Goal: Task Accomplishment & Management: Use online tool/utility

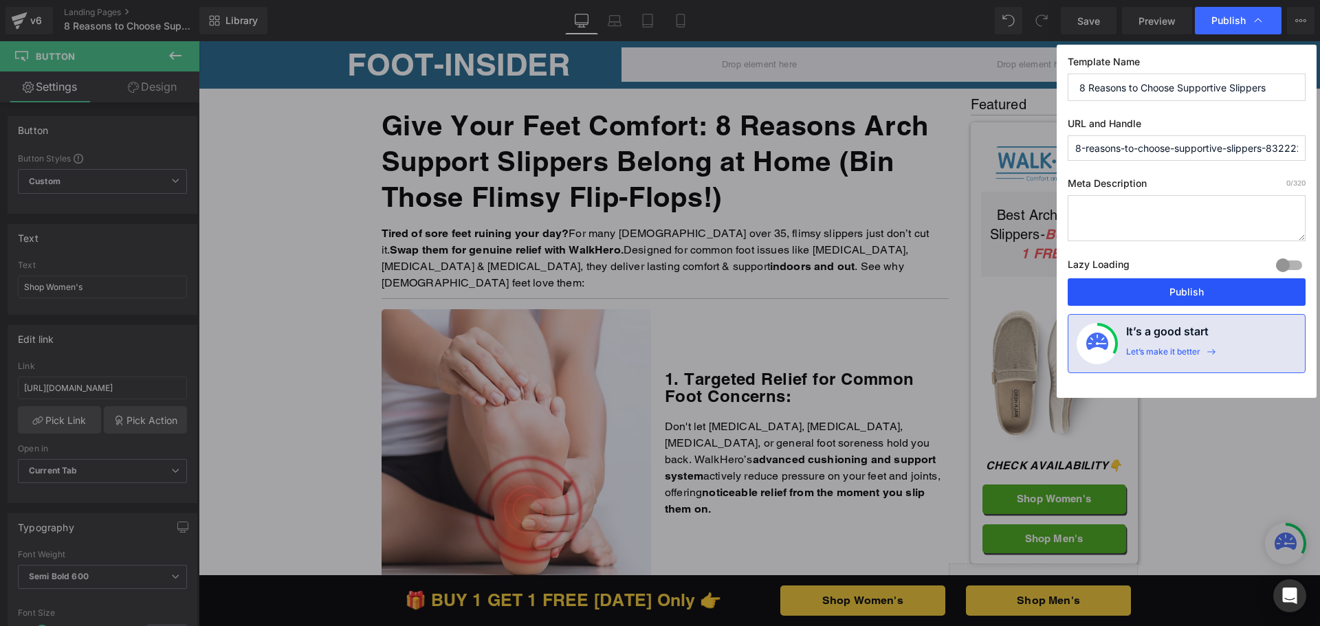
drag, startPoint x: 1183, startPoint y: 291, endPoint x: 994, endPoint y: 238, distance: 196.7
click at [0, 0] on button "Publish" at bounding box center [0, 0] width 0 height 0
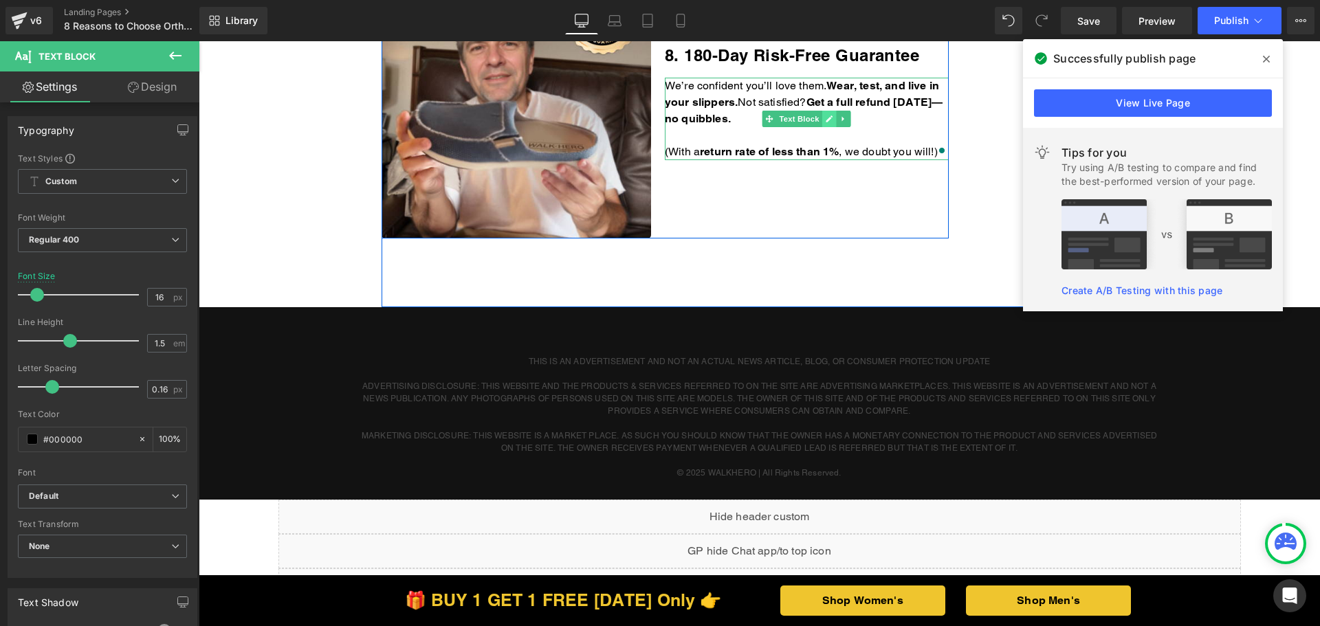
click at [823, 123] on link at bounding box center [829, 119] width 14 height 16
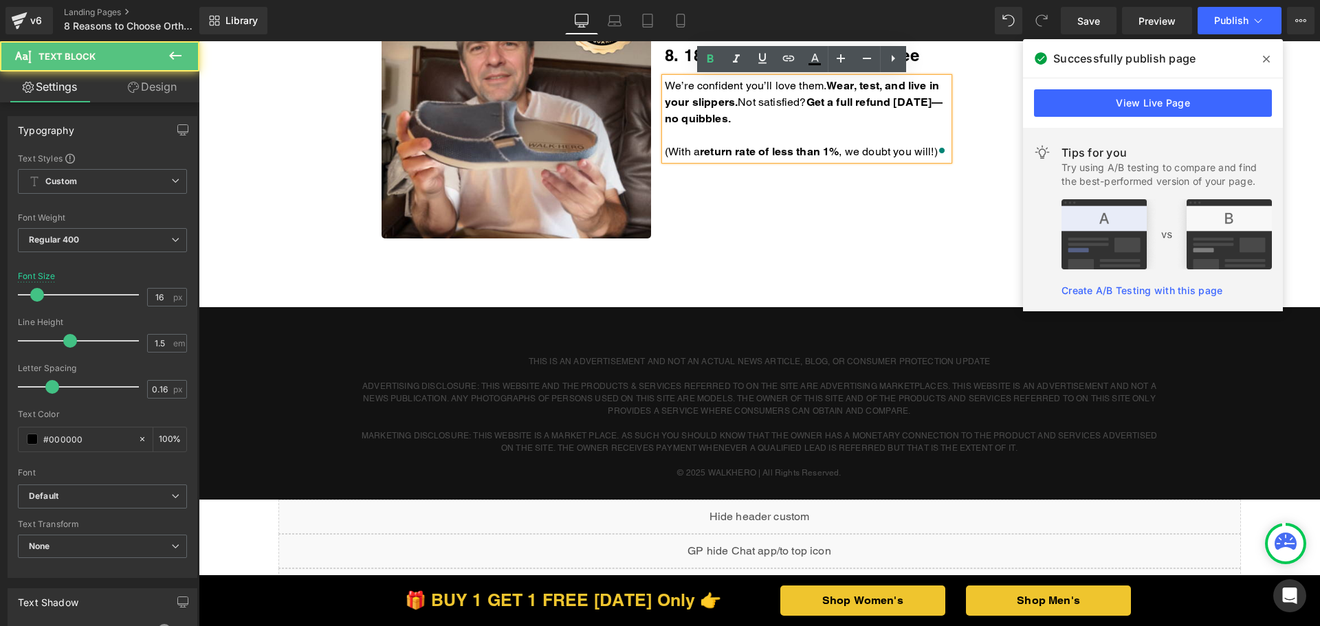
click at [826, 123] on p "We’re confident you’ll love them. Wear, test, and live in your slippers. Not sa…" at bounding box center [807, 102] width 284 height 49
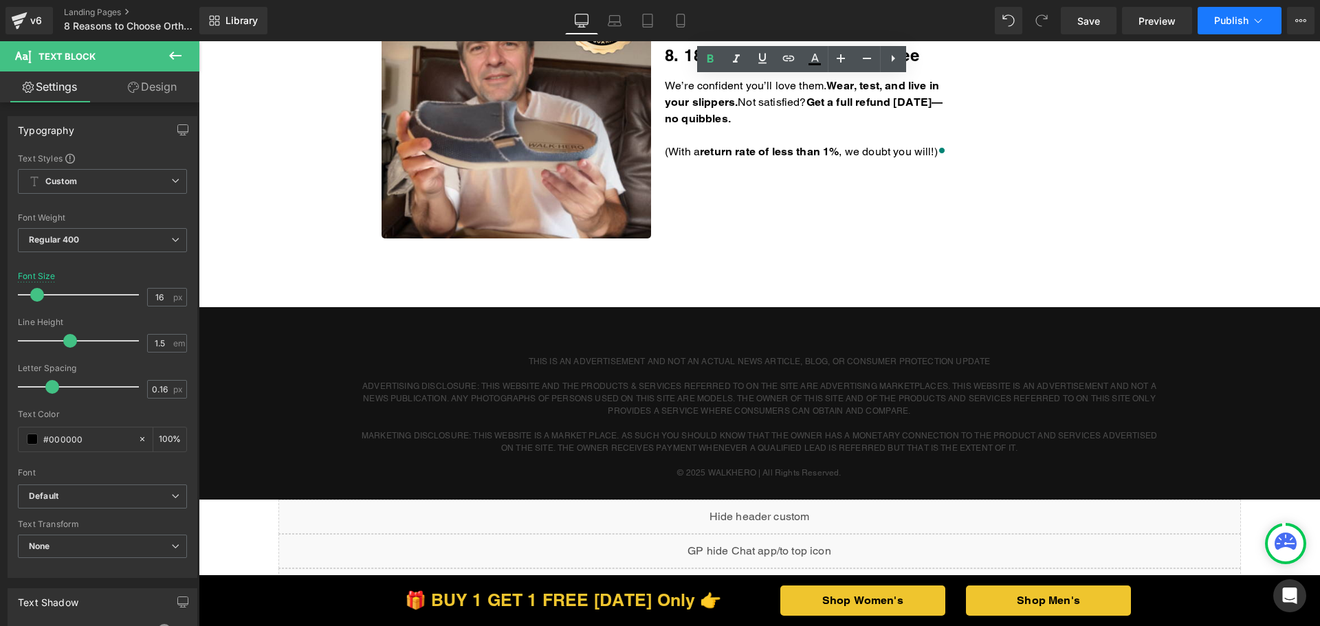
click at [1252, 29] on button "Publish" at bounding box center [1239, 20] width 84 height 27
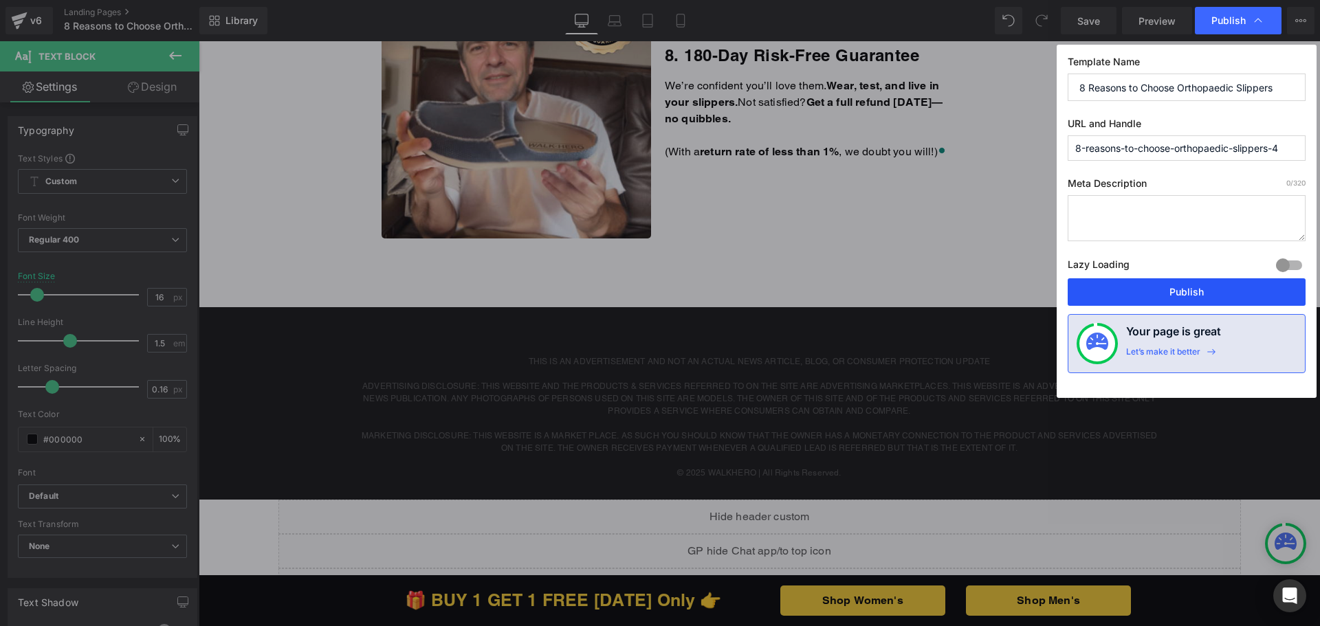
click at [1150, 283] on button "Publish" at bounding box center [1186, 291] width 238 height 27
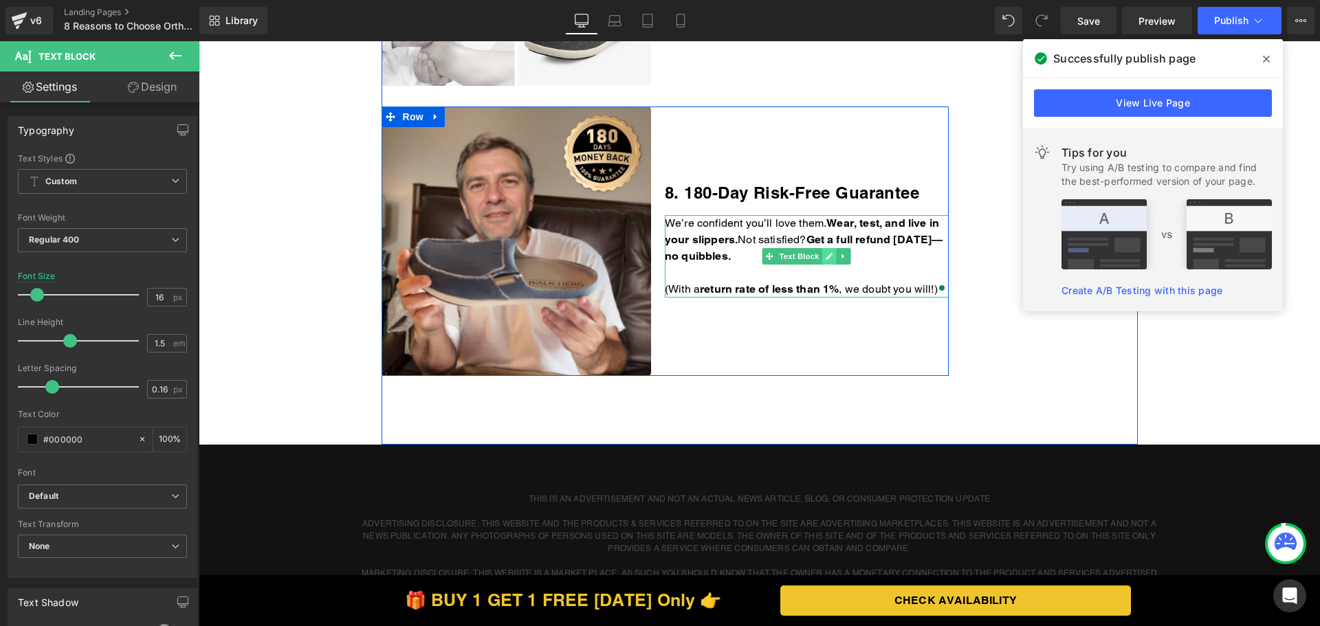
click at [825, 256] on icon at bounding box center [829, 256] width 8 height 8
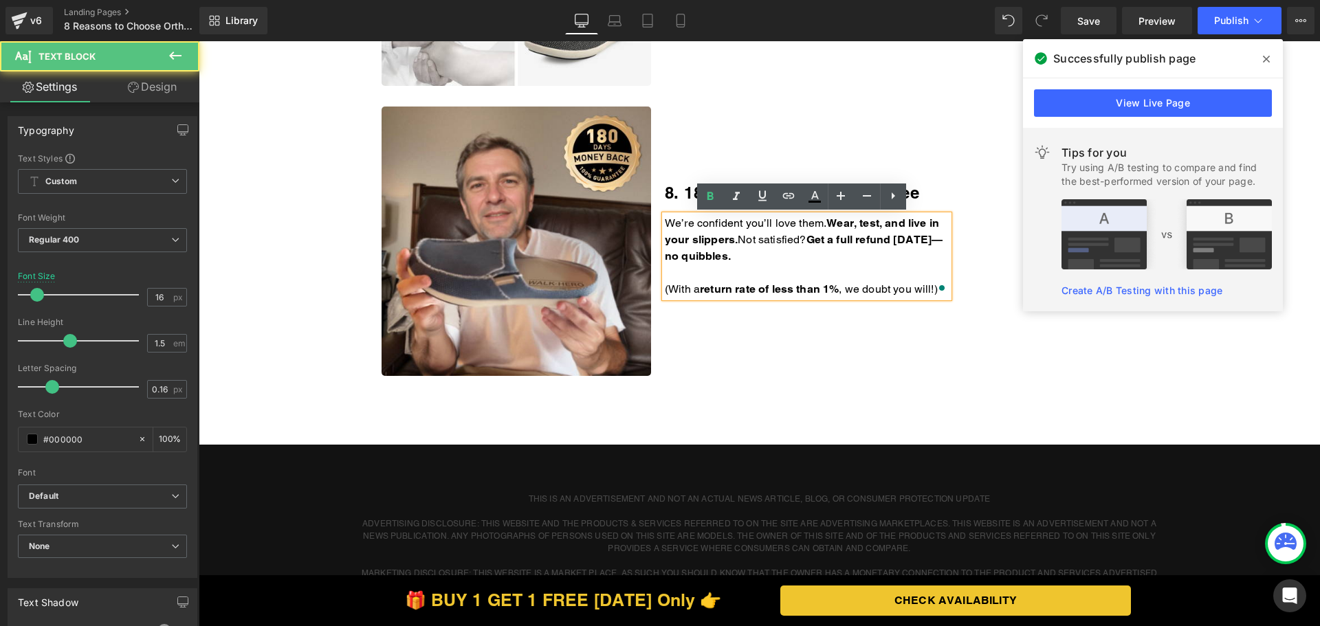
click at [813, 257] on p "We’re confident you’ll love them. Wear, test, and live in your slippers. Not sa…" at bounding box center [807, 239] width 284 height 49
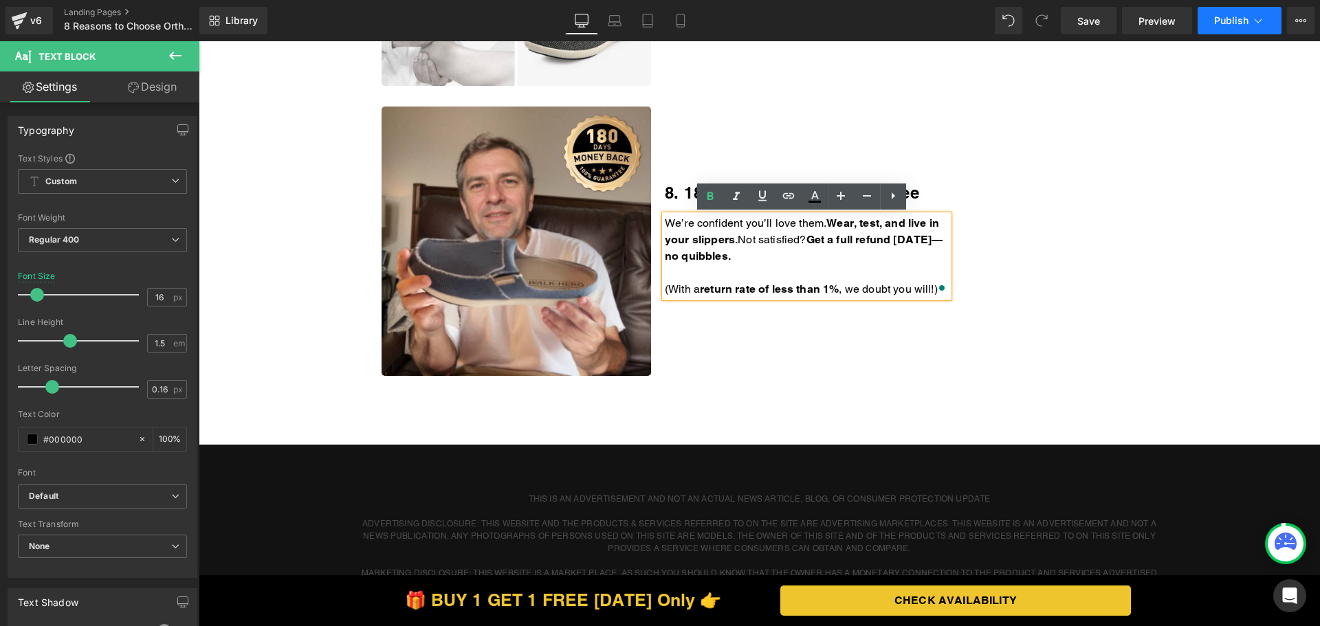
click at [1232, 26] on button "Publish" at bounding box center [1239, 20] width 84 height 27
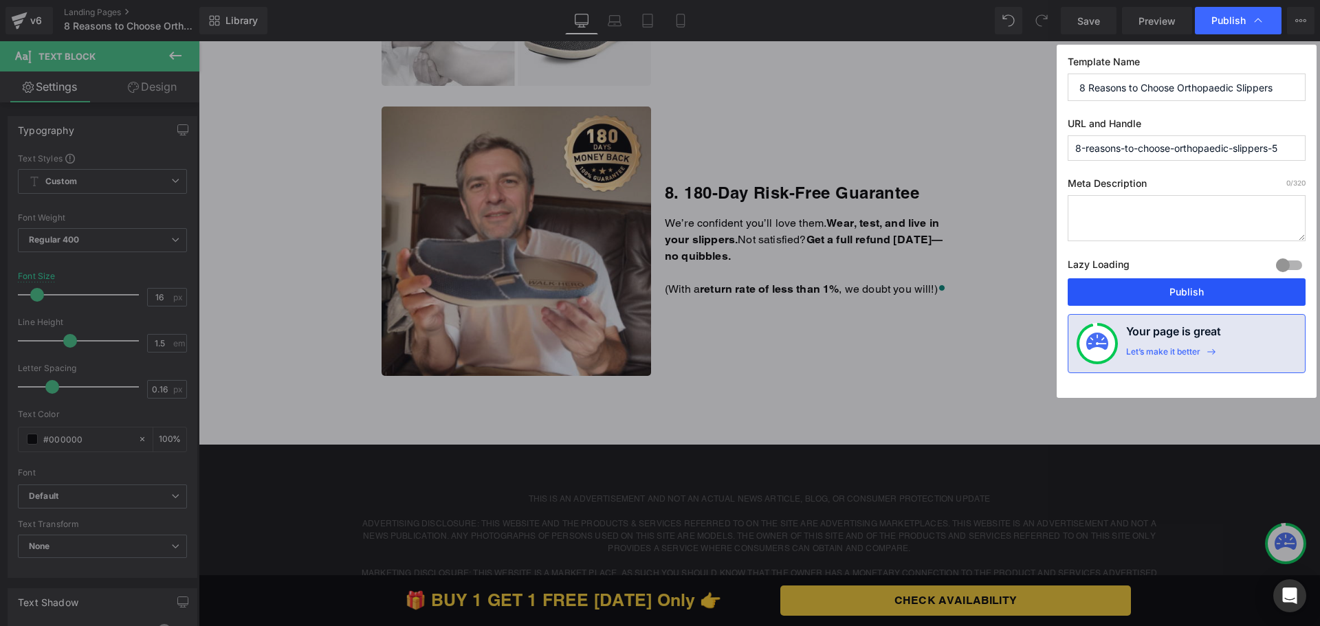
click at [0, 0] on button "Publish" at bounding box center [0, 0] width 0 height 0
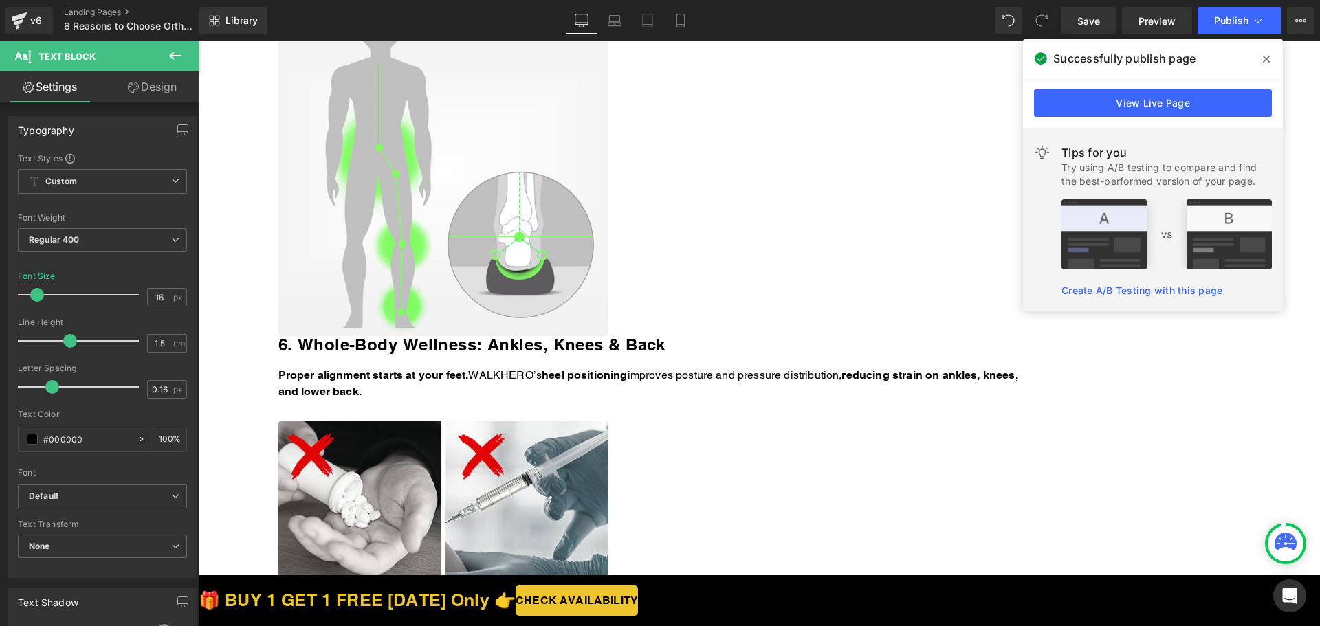
click at [199, 41] on link at bounding box center [199, 41] width 0 height 0
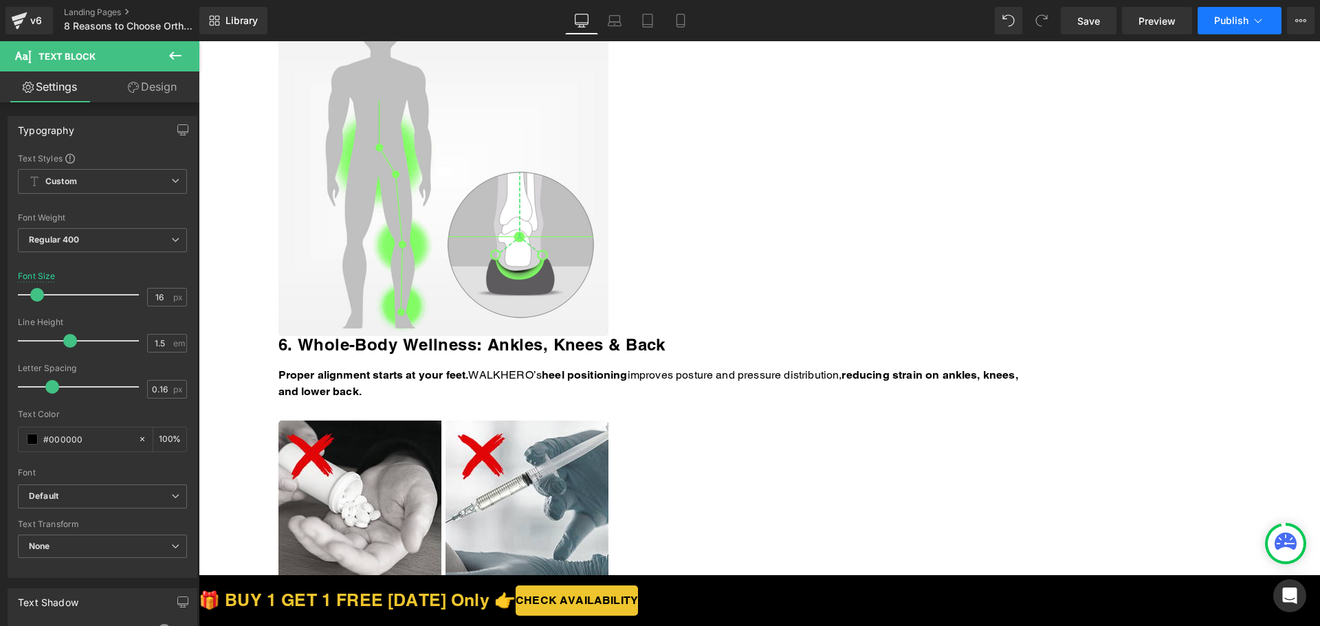
click at [1248, 25] on button "Publish" at bounding box center [1239, 20] width 84 height 27
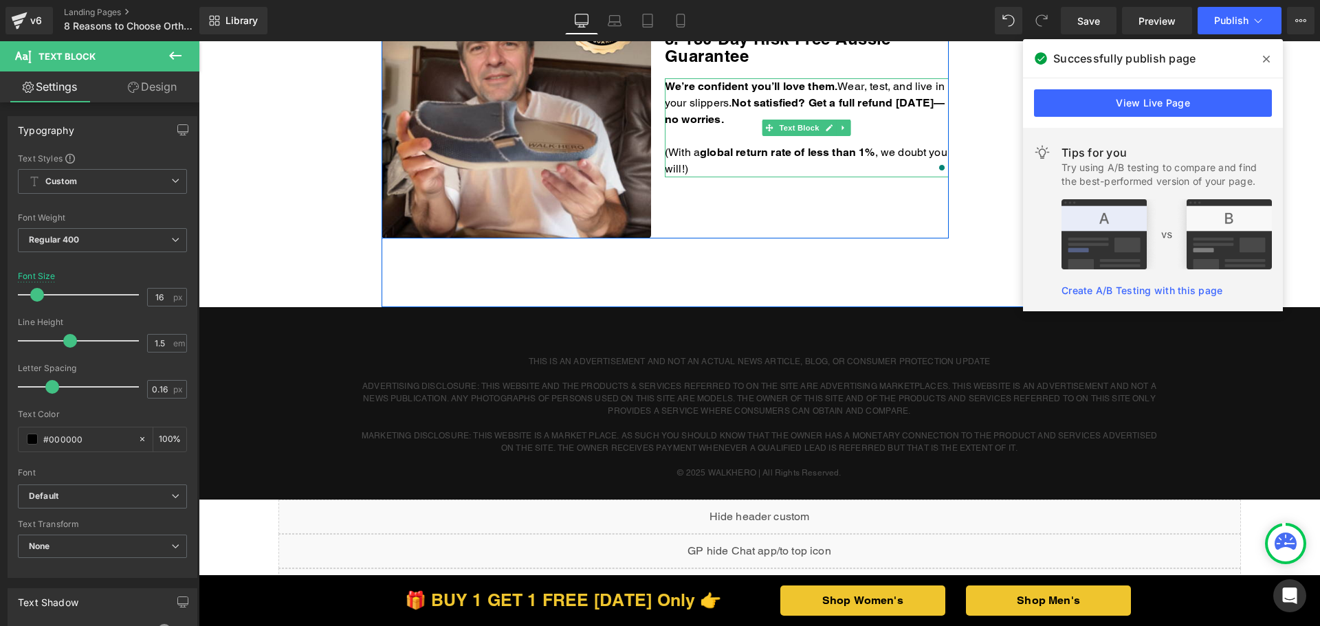
drag, startPoint x: 199, startPoint y: 41, endPoint x: 762, endPoint y: 168, distance: 577.6
click at [762, 168] on p "(With a g lobal return rate of less than 1% , we doubt you will!)" at bounding box center [807, 160] width 284 height 33
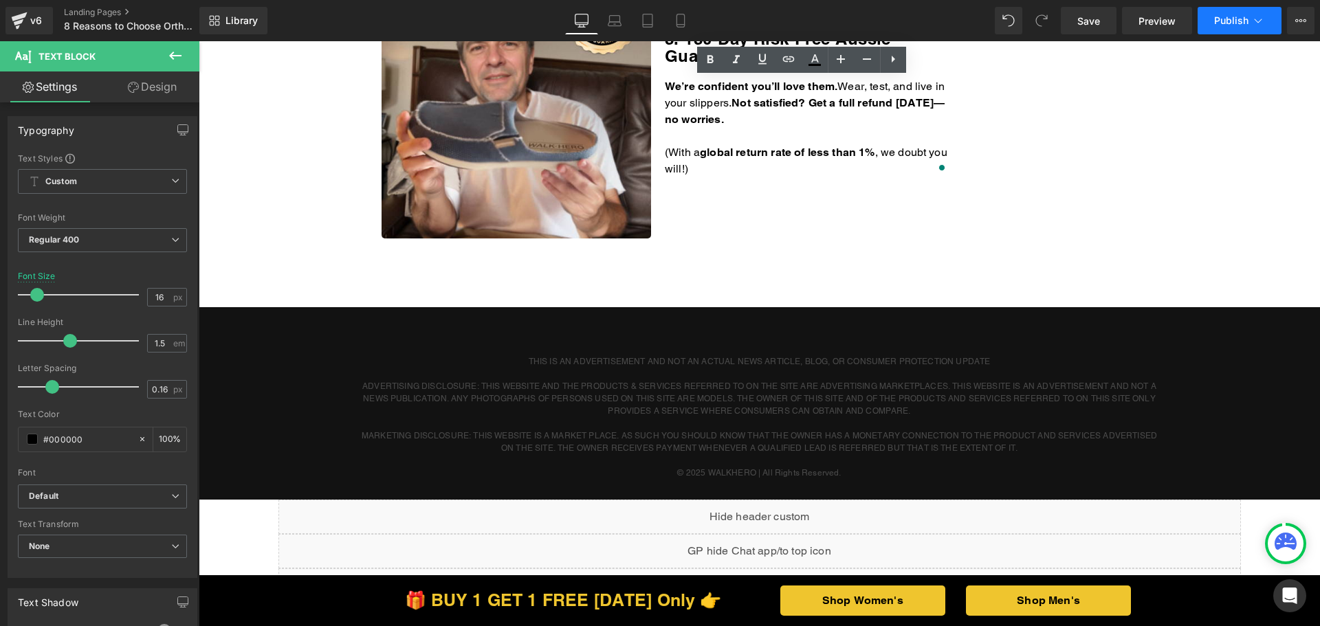
click at [1223, 27] on button "Publish" at bounding box center [1239, 20] width 84 height 27
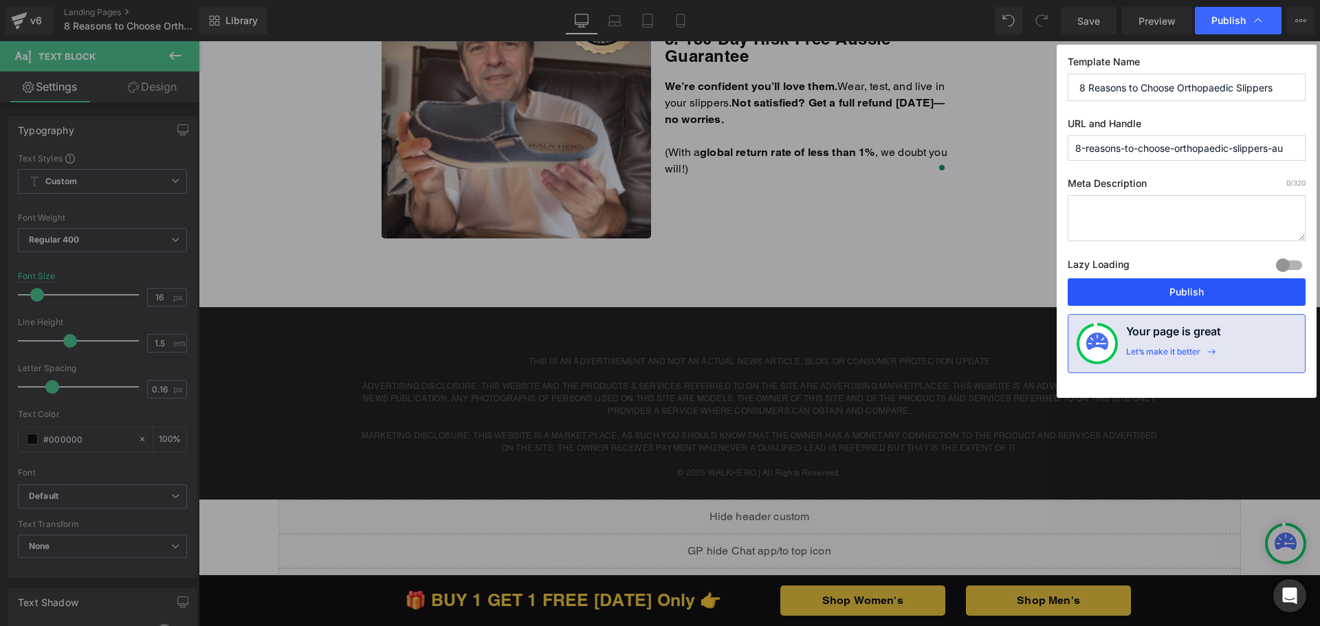
drag, startPoint x: 1144, startPoint y: 284, endPoint x: 943, endPoint y: 225, distance: 209.0
click at [1144, 284] on button "Publish" at bounding box center [1186, 291] width 238 height 27
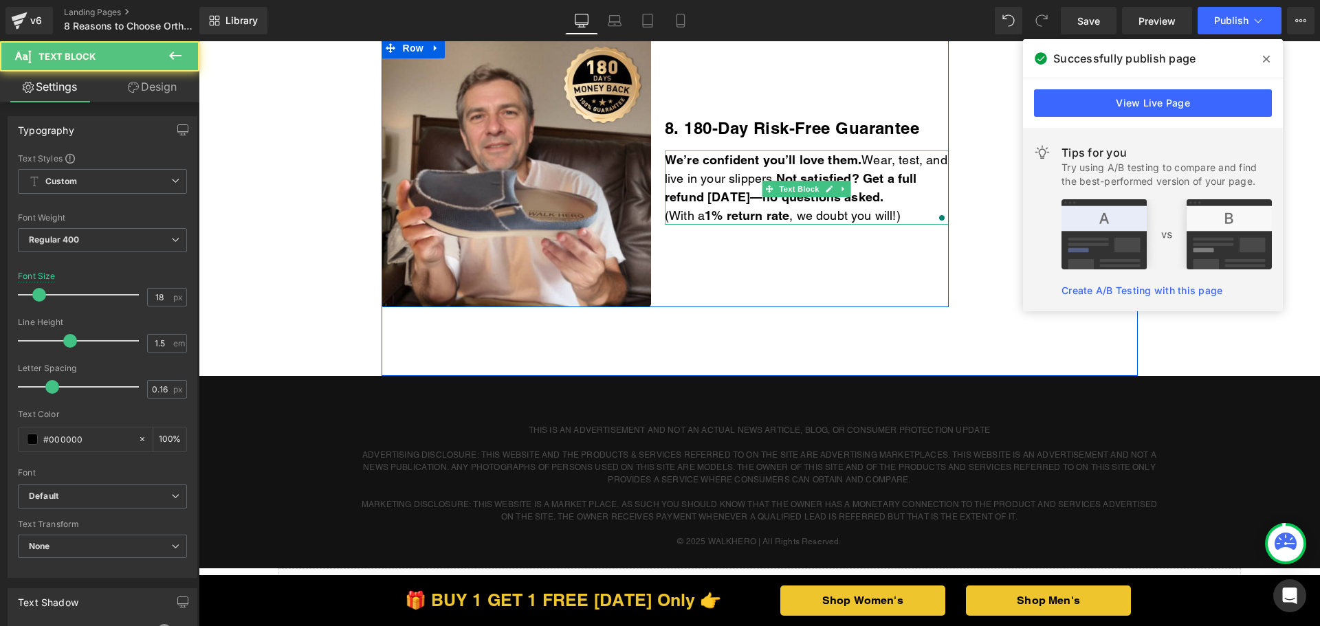
click at [918, 212] on p "(With a 1% return rate , we doubt you will!)" at bounding box center [807, 215] width 284 height 19
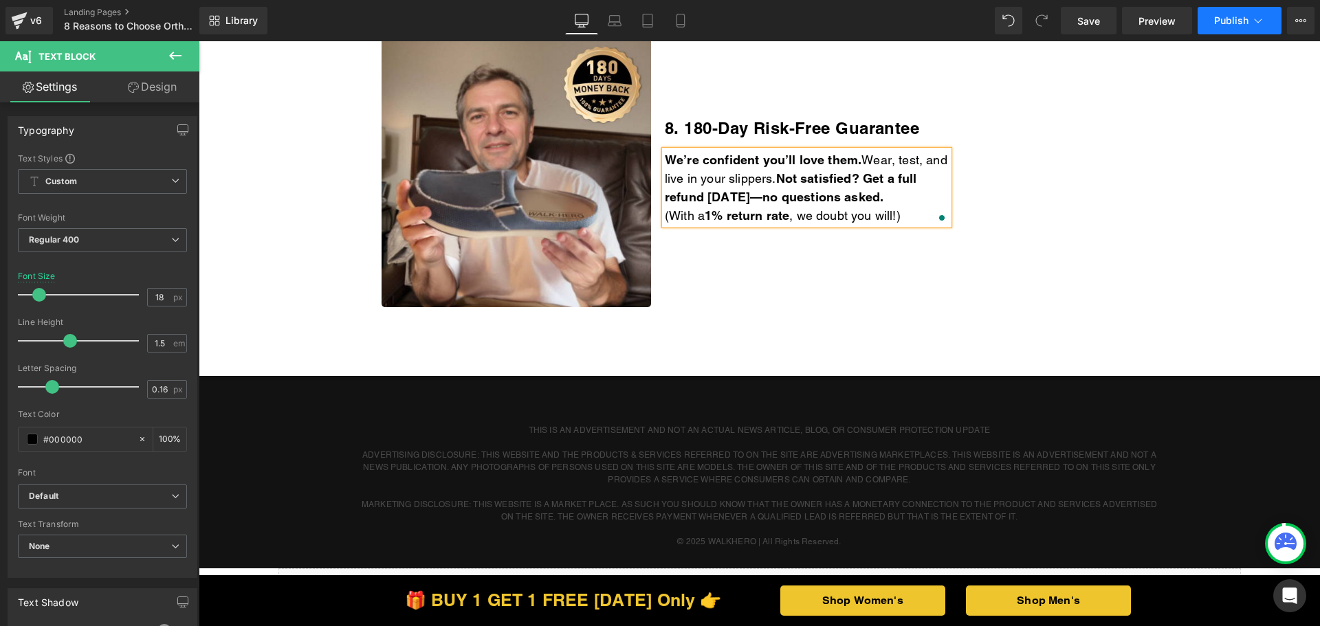
click at [1243, 17] on span "Publish" at bounding box center [1231, 20] width 34 height 11
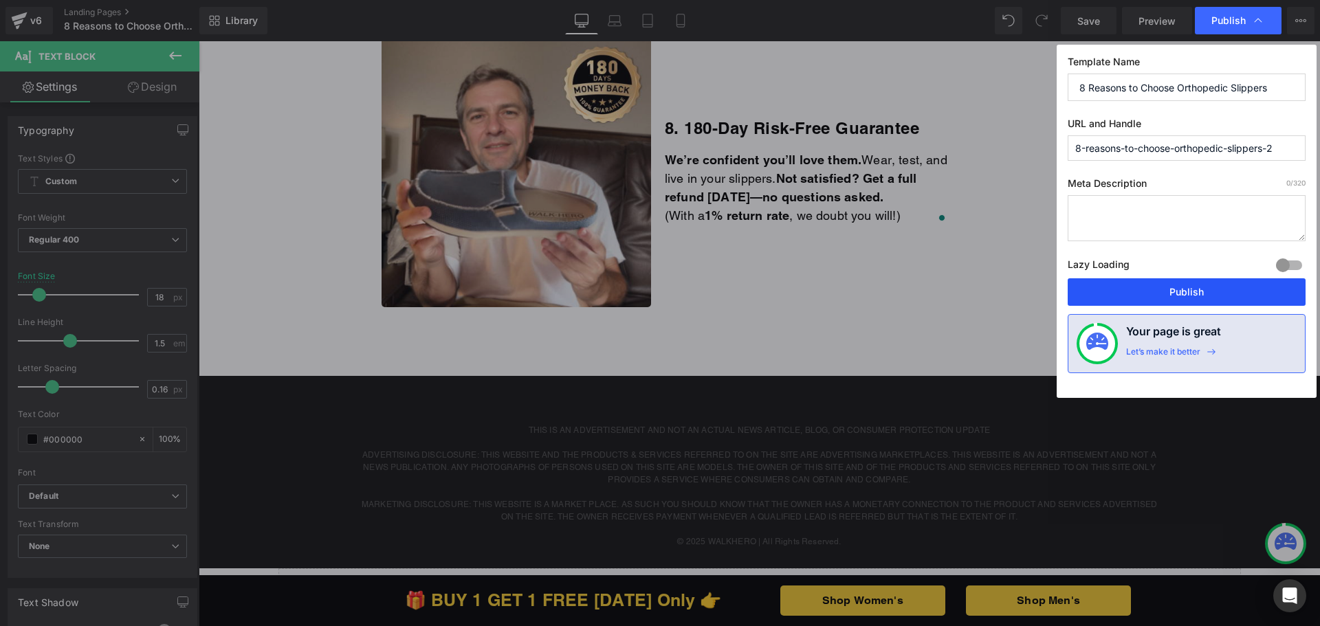
click at [1130, 281] on button "Publish" at bounding box center [1186, 291] width 238 height 27
